Goal: Task Accomplishment & Management: Complete application form

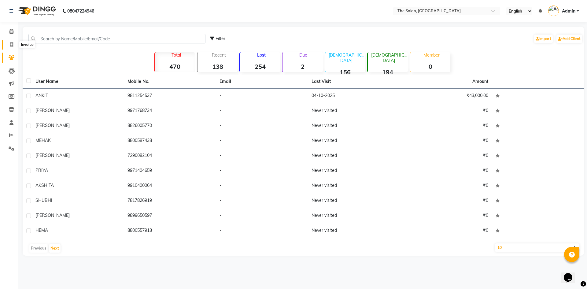
click at [11, 46] on icon at bounding box center [11, 44] width 3 height 5
select select "service"
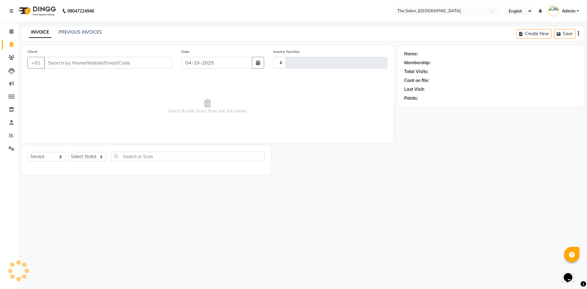
type input "1492"
select select "4245"
click at [102, 60] on input "Client" at bounding box center [108, 63] width 128 height 12
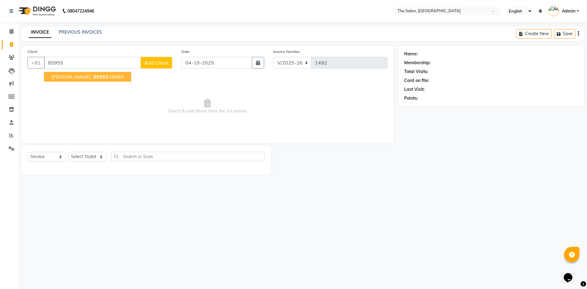
click at [92, 76] on ngb-highlight "85955 39684" at bounding box center [108, 77] width 32 height 6
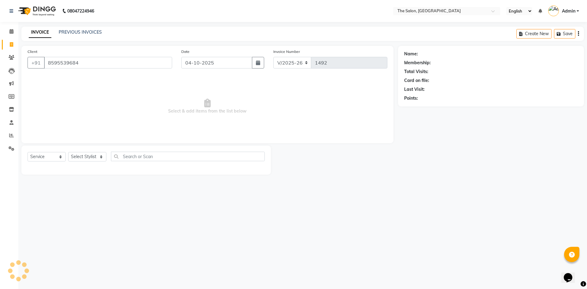
type input "8595539684"
click at [422, 105] on icon "button" at bounding box center [421, 107] width 4 height 4
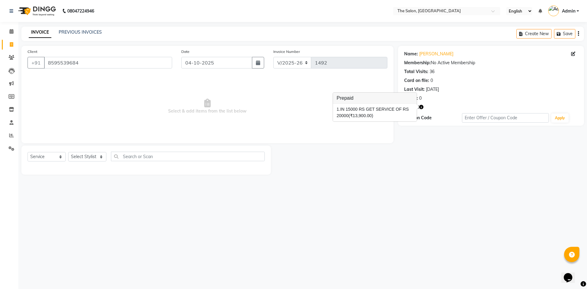
click at [295, 73] on div "Invoice Number V/2025 V/[PHONE_NUMBER]" at bounding box center [330, 60] width 123 height 25
click at [422, 107] on icon "button" at bounding box center [421, 107] width 4 height 4
click at [306, 109] on span "Select & add items from the list below" at bounding box center [208, 106] width 360 height 61
click at [77, 156] on select "Select Stylist [PERSON_NAME] [PERSON_NAME] AKASH [PERSON_NAME] ARJUN [PERSON_NA…" at bounding box center [87, 156] width 38 height 9
select select "22745"
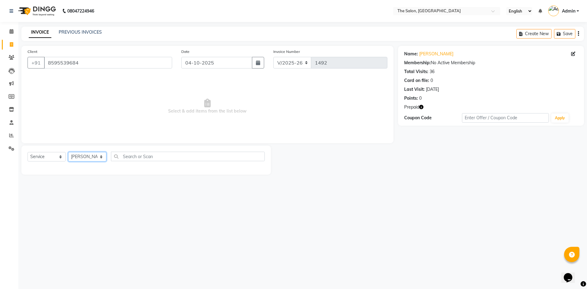
click at [68, 152] on select "Select Stylist [PERSON_NAME] [PERSON_NAME] AKASH [PERSON_NAME] ARJUN [PERSON_NA…" at bounding box center [87, 156] width 38 height 9
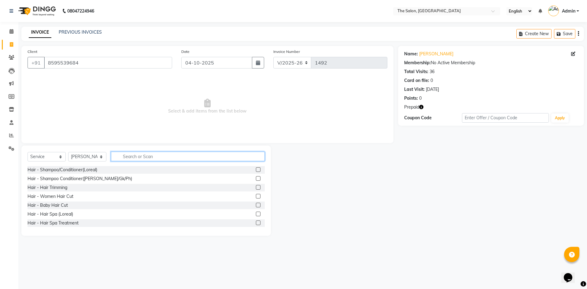
click at [183, 157] on input "text" at bounding box center [188, 156] width 154 height 9
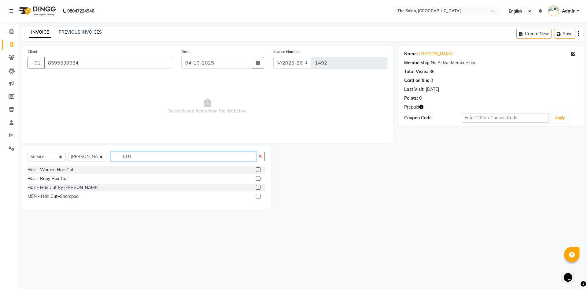
type input "CUT"
click at [259, 195] on label at bounding box center [258, 196] width 5 height 5
click at [259, 195] on input "checkbox" at bounding box center [258, 196] width 4 height 4
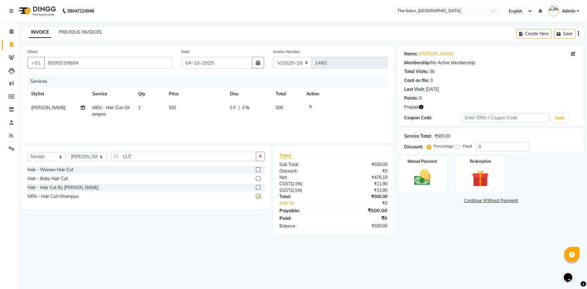
checkbox input "false"
drag, startPoint x: 137, startPoint y: 157, endPoint x: 84, endPoint y: 157, distance: 52.9
click at [84, 157] on div "Select Service Product Membership Package Voucher Prepaid Gift Card Select Styl…" at bounding box center [146, 159] width 237 height 14
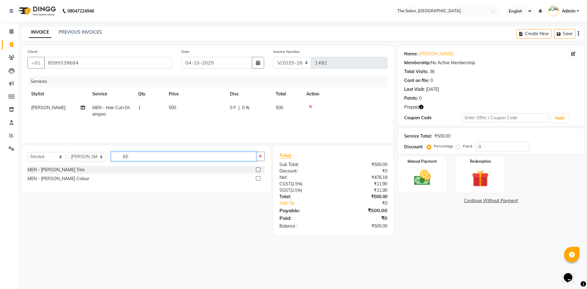
type input "BE"
click at [259, 169] on label at bounding box center [258, 169] width 5 height 5
click at [259, 169] on input "checkbox" at bounding box center [258, 170] width 4 height 4
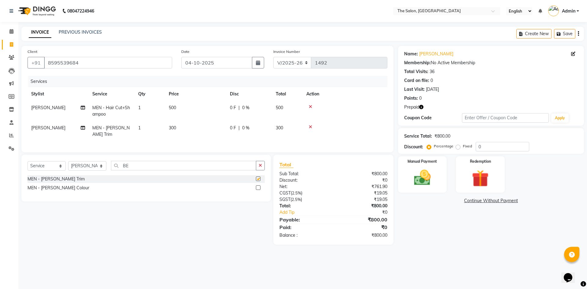
checkbox input "false"
drag, startPoint x: 141, startPoint y: 164, endPoint x: 104, endPoint y: 164, distance: 37.3
click at [104, 164] on div "Select Service Product Membership Package Voucher Prepaid Gift Card Select Styl…" at bounding box center [146, 168] width 237 height 14
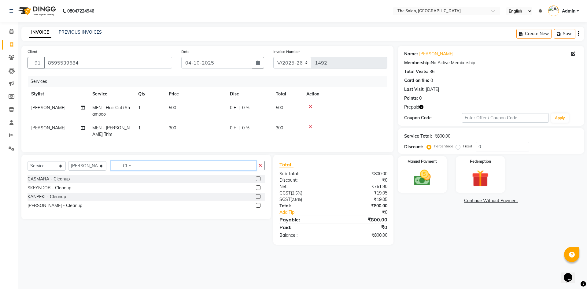
type input "CLE"
click at [258, 177] on label at bounding box center [258, 178] width 5 height 5
click at [258, 177] on input "checkbox" at bounding box center [258, 179] width 4 height 4
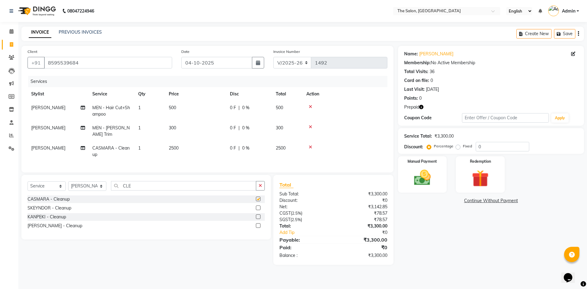
checkbox input "false"
drag, startPoint x: 143, startPoint y: 187, endPoint x: 104, endPoint y: 187, distance: 39.4
click at [104, 187] on div "Select Service Product Membership Package Voucher Prepaid Gift Card Select Styl…" at bounding box center [146, 188] width 237 height 14
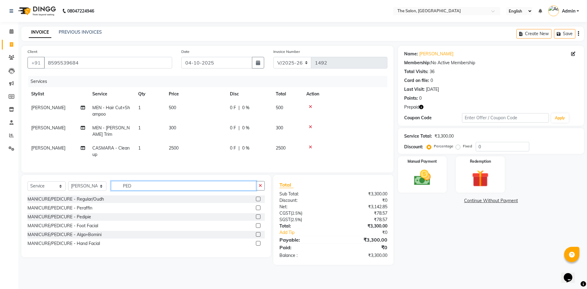
type input "PED"
click at [257, 215] on label at bounding box center [258, 216] width 5 height 5
click at [257, 215] on input "checkbox" at bounding box center [258, 217] width 4 height 4
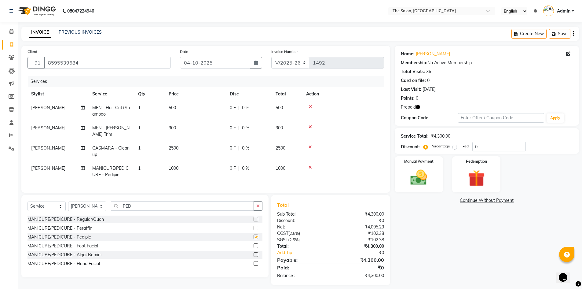
checkbox input "false"
click at [483, 160] on label "Redemption" at bounding box center [476, 161] width 22 height 6
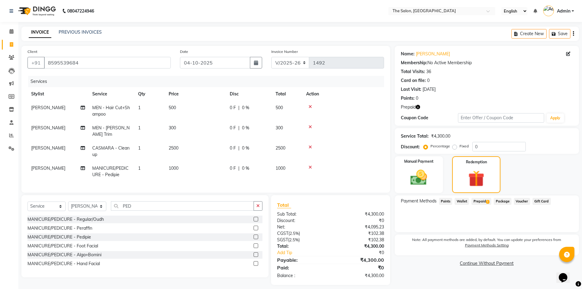
click at [481, 199] on span "Prepaid 1" at bounding box center [482, 201] width 20 height 7
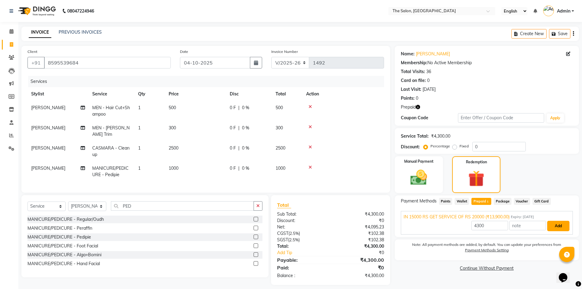
click at [556, 222] on button "Add" at bounding box center [558, 226] width 22 height 10
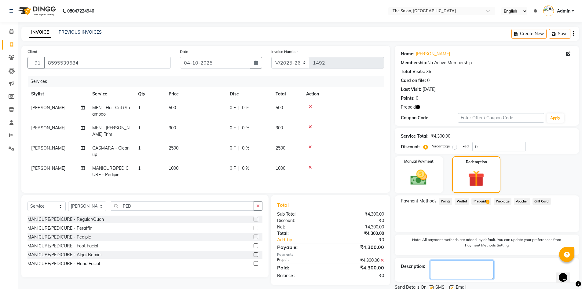
click at [487, 278] on textarea at bounding box center [462, 269] width 64 height 19
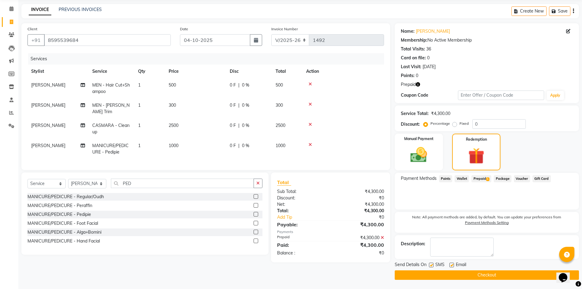
click at [438, 275] on button "Checkout" at bounding box center [487, 274] width 184 height 9
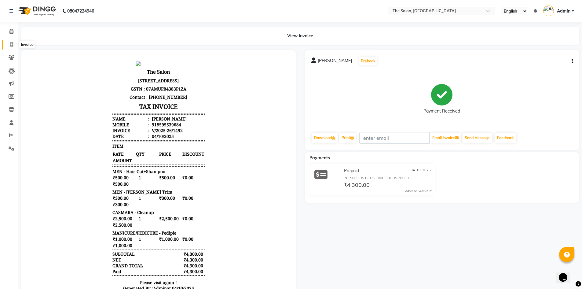
click at [14, 44] on span at bounding box center [11, 44] width 11 height 7
select select "service"
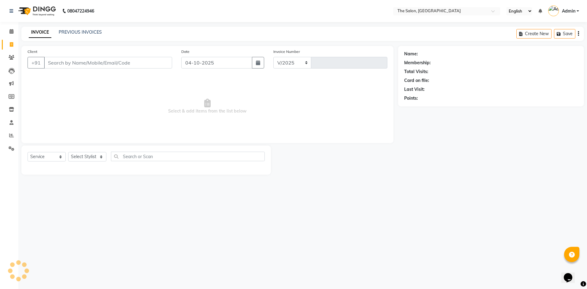
select select "4245"
type input "1493"
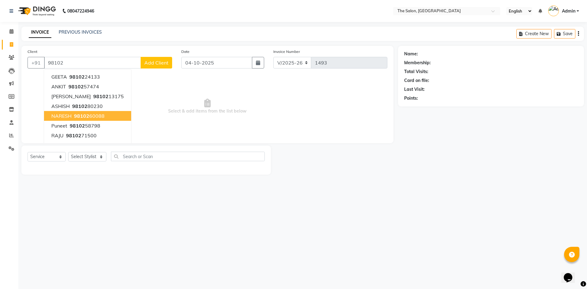
click at [96, 116] on ngb-highlight "98102 60088" at bounding box center [89, 116] width 32 height 6
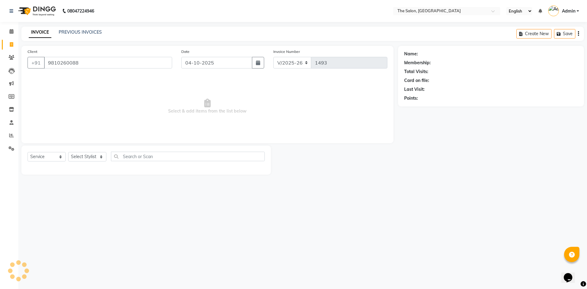
type input "9810260088"
click at [422, 106] on icon "button" at bounding box center [421, 107] width 4 height 4
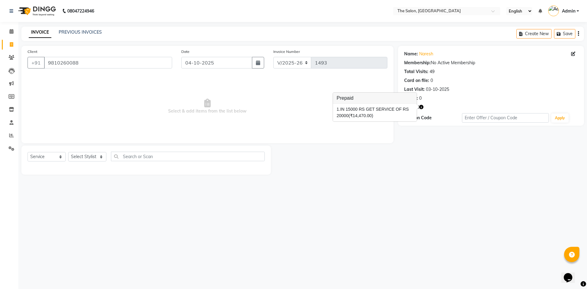
click at [296, 114] on span "Select & add items from the list below" at bounding box center [208, 106] width 360 height 61
click at [85, 156] on select "Select Stylist [PERSON_NAME] [PERSON_NAME] AKASH [PERSON_NAME] ARJUN [PERSON_NA…" at bounding box center [87, 156] width 38 height 9
select select "22768"
click at [68, 152] on select "Select Stylist [PERSON_NAME] [PERSON_NAME] AKASH [PERSON_NAME] ARJUN [PERSON_NA…" at bounding box center [87, 156] width 38 height 9
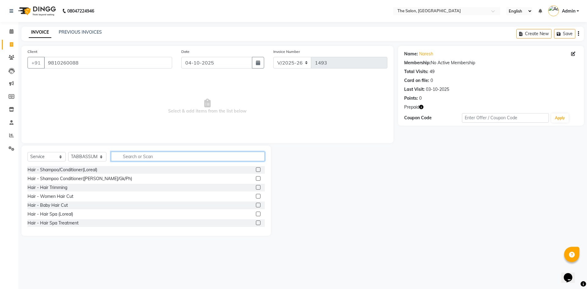
click at [141, 157] on input "text" at bounding box center [188, 156] width 154 height 9
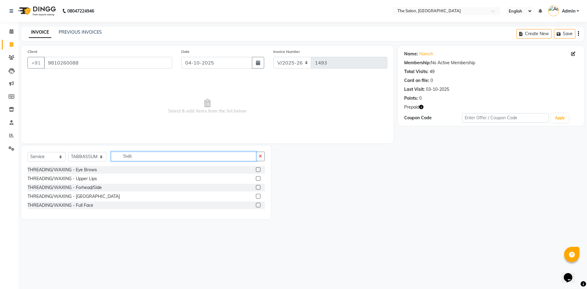
type input "THR"
click at [261, 187] on div at bounding box center [260, 188] width 9 height 8
click at [256, 189] on label at bounding box center [258, 187] width 5 height 5
click at [256, 189] on input "checkbox" at bounding box center [258, 188] width 4 height 4
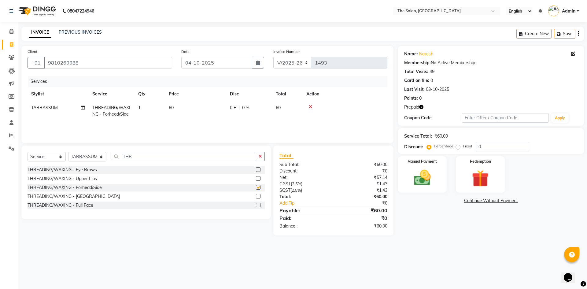
checkbox input "false"
click at [180, 108] on td "60" at bounding box center [195, 111] width 61 height 20
select select "22768"
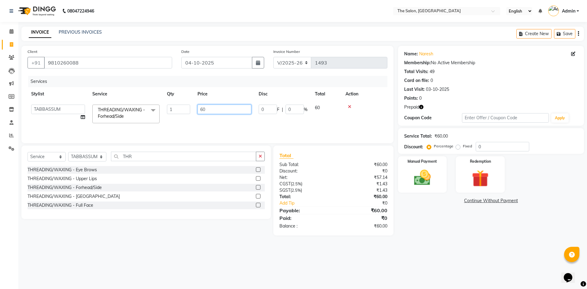
drag, startPoint x: 216, startPoint y: 108, endPoint x: 155, endPoint y: 105, distance: 60.9
click at [155, 105] on tr "[PERSON_NAME] [PERSON_NAME] AKASH [PERSON_NAME] [PERSON_NAME] [PERSON_NAME] KP …" at bounding box center [208, 114] width 360 height 26
type input "130"
click at [193, 124] on div "Services Stylist Service Qty Price Disc Total Action [PERSON_NAME] [PERSON_NAME…" at bounding box center [208, 106] width 360 height 61
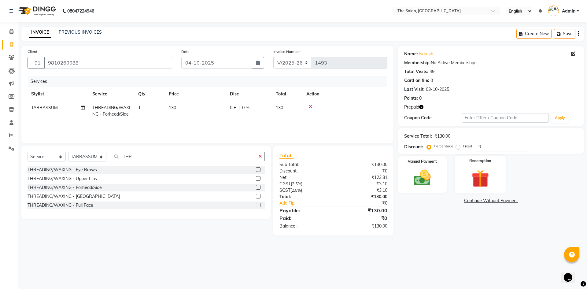
click at [495, 177] on div "Redemption" at bounding box center [480, 175] width 51 height 38
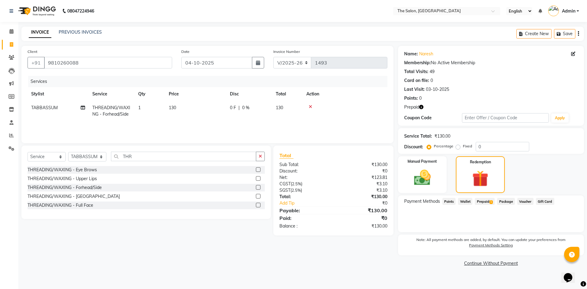
click at [481, 202] on span "Prepaid 1" at bounding box center [485, 201] width 20 height 7
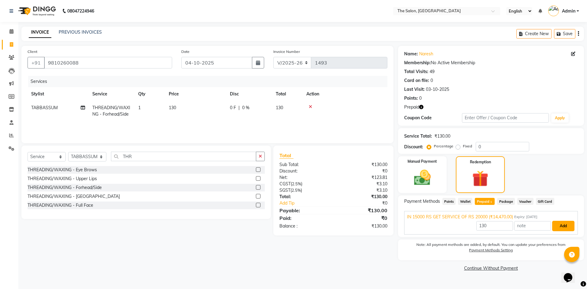
click at [559, 229] on button "Add" at bounding box center [563, 226] width 22 height 10
